Goal: Information Seeking & Learning: Find specific page/section

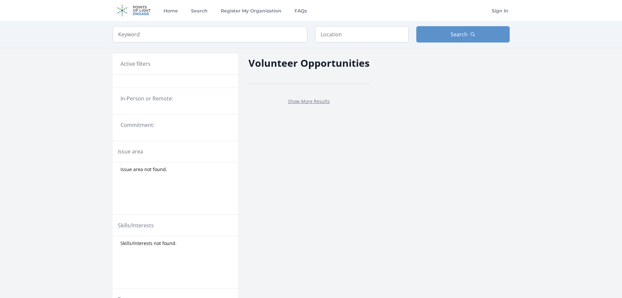
click at [230, 165] on div "Issue area not found." at bounding box center [175, 169] width 125 height 12
click at [132, 151] on legend "Issue area" at bounding box center [130, 151] width 25 height 8
click at [147, 152] on div "Issue area" at bounding box center [175, 151] width 115 height 8
click at [147, 151] on div "Issue area" at bounding box center [175, 151] width 115 height 8
click at [332, 34] on input "text" at bounding box center [361, 34] width 93 height 16
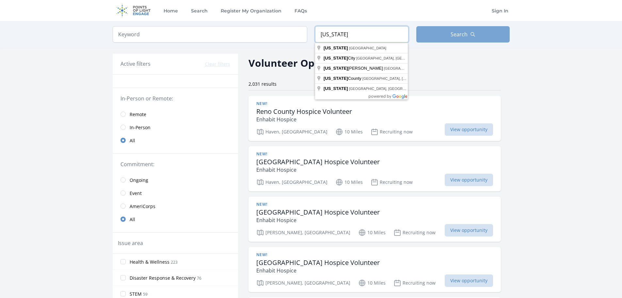
type input "[US_STATE]"
click at [463, 32] on span "Search" at bounding box center [459, 34] width 17 height 8
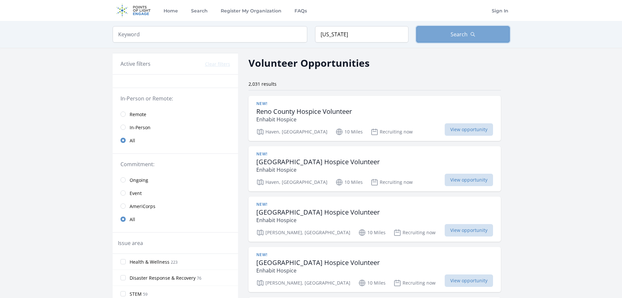
click at [463, 32] on span "Search" at bounding box center [459, 34] width 17 height 8
click at [148, 37] on input "search" at bounding box center [210, 34] width 195 height 16
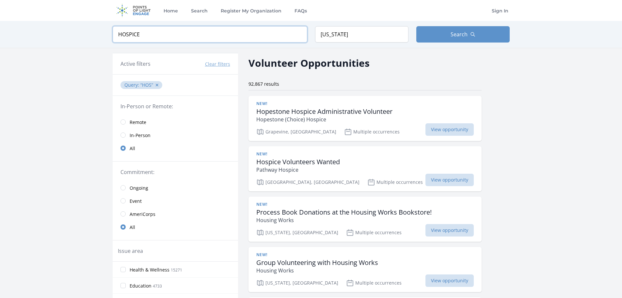
type input "HOSPICE"
click button "submit" at bounding box center [0, 0] width 0 height 0
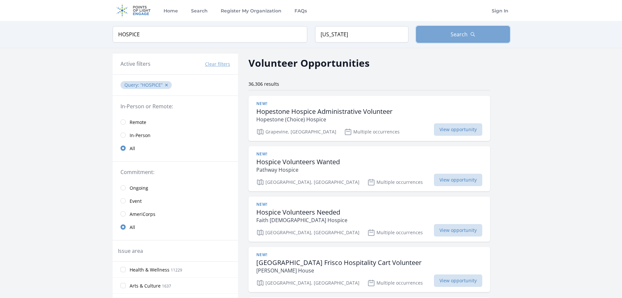
click at [454, 34] on span "Search" at bounding box center [459, 34] width 17 height 8
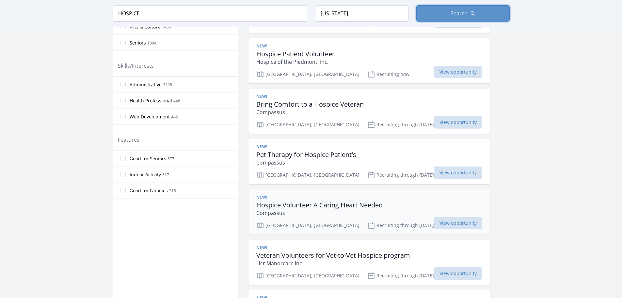
scroll to position [261, 0]
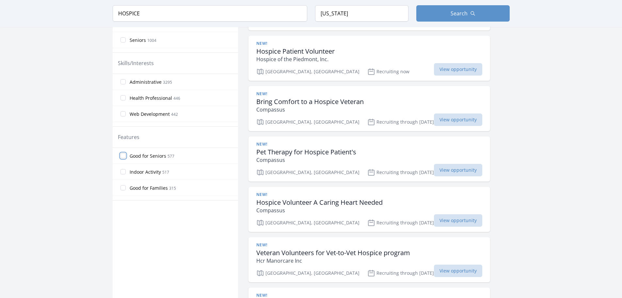
click at [122, 156] on input "Good for Seniors 577" at bounding box center [123, 155] width 5 height 5
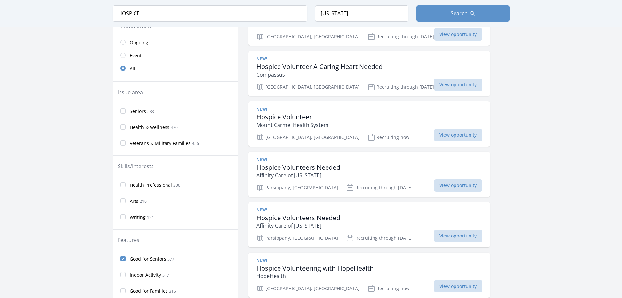
scroll to position [85, 0]
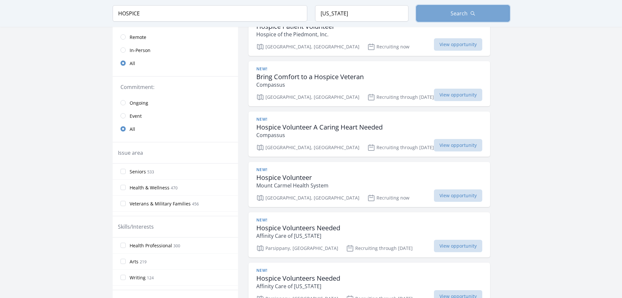
click at [459, 15] on span "Search" at bounding box center [459, 13] width 17 height 8
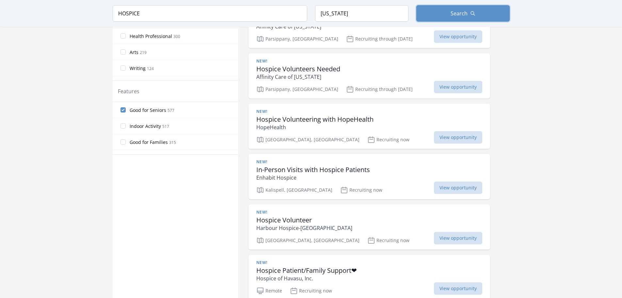
scroll to position [359, 0]
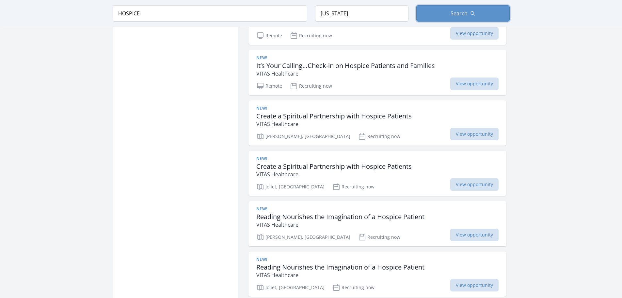
scroll to position [1667, 0]
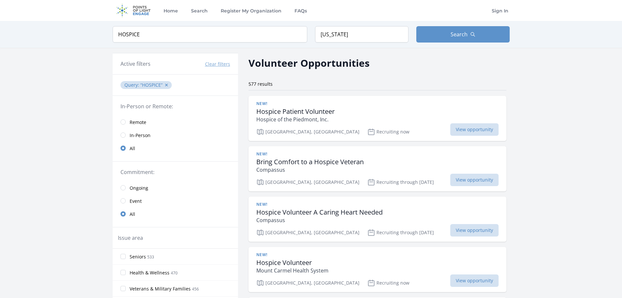
click at [163, 85] on span "HOSPICE ✕" at bounding box center [155, 85] width 30 height 6
click at [212, 66] on button "Clear filters" at bounding box center [217, 64] width 25 height 7
